Goal: Task Accomplishment & Management: Manage account settings

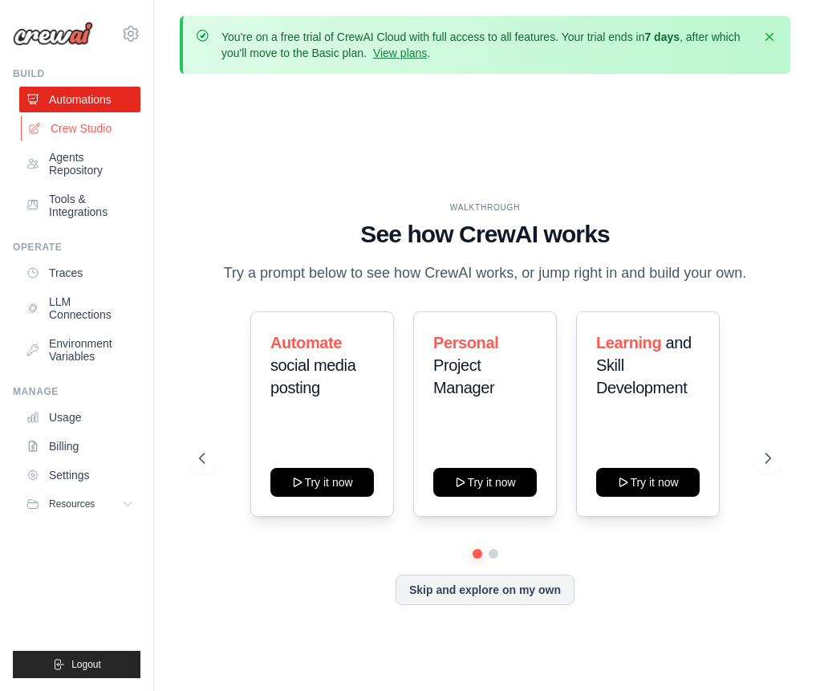
click at [91, 135] on link "Crew Studio" at bounding box center [81, 128] width 121 height 26
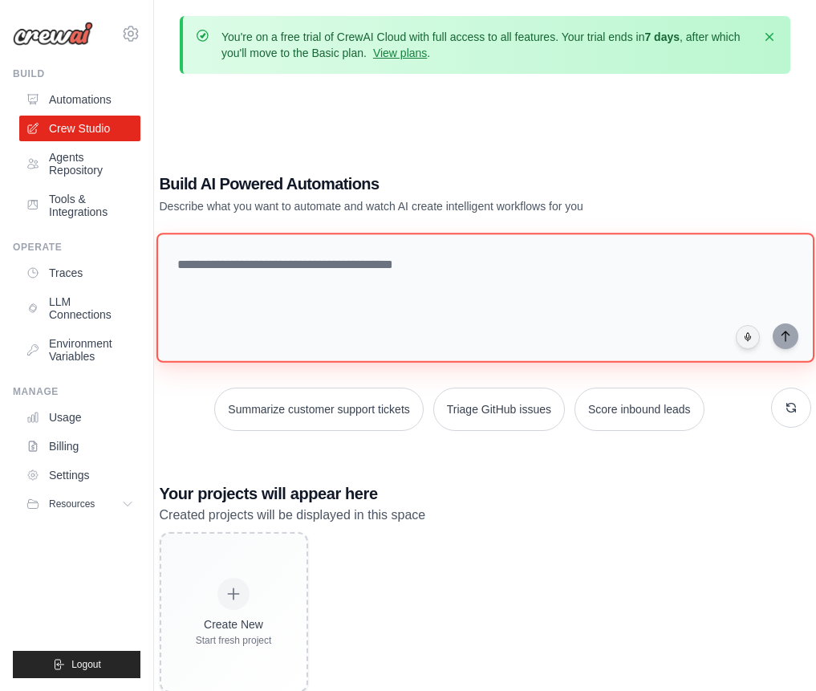
click at [246, 281] on textarea at bounding box center [485, 298] width 658 height 130
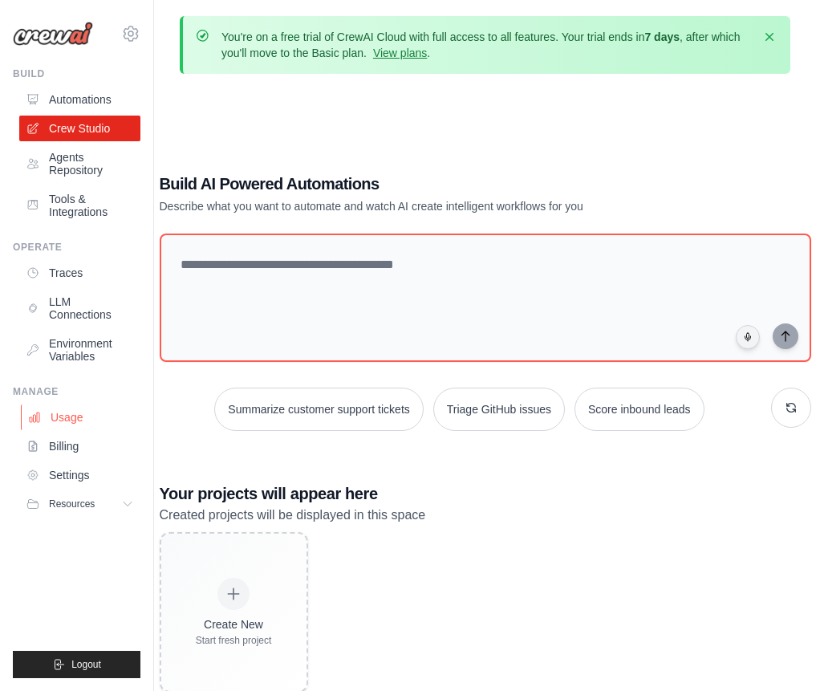
click at [78, 420] on link "Usage" at bounding box center [81, 417] width 121 height 26
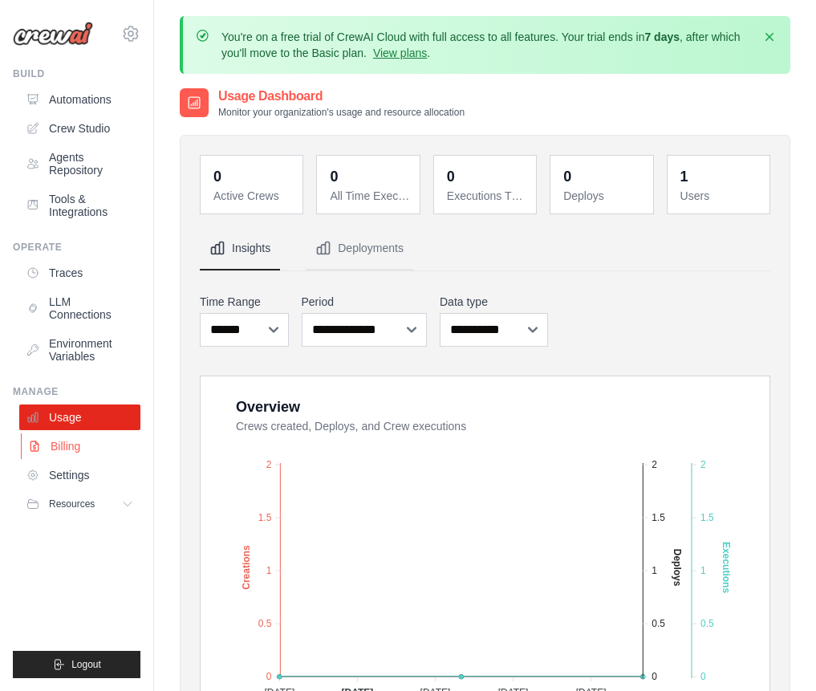
click at [73, 450] on link "Billing" at bounding box center [81, 446] width 121 height 26
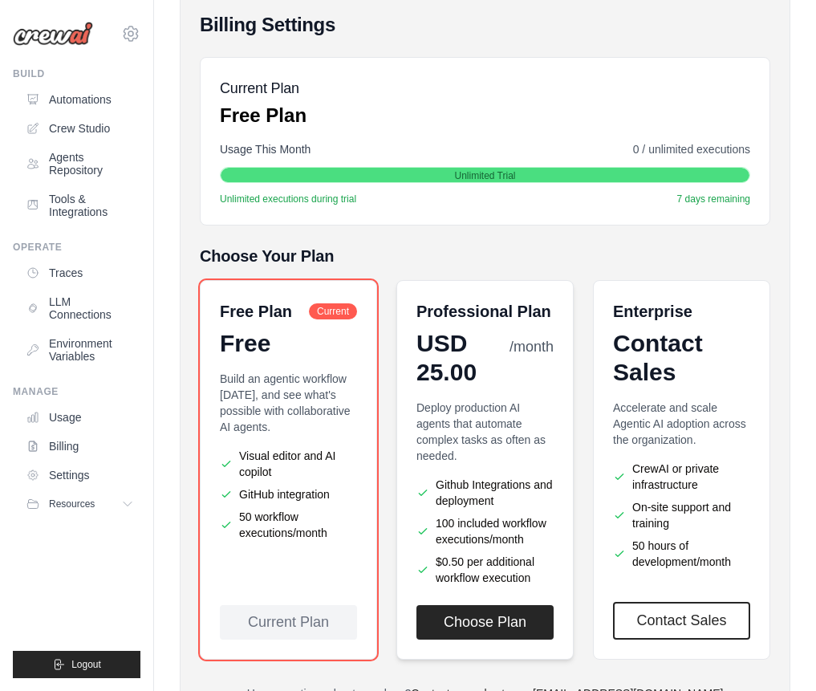
scroll to position [244, 0]
